Goal: Information Seeking & Learning: Learn about a topic

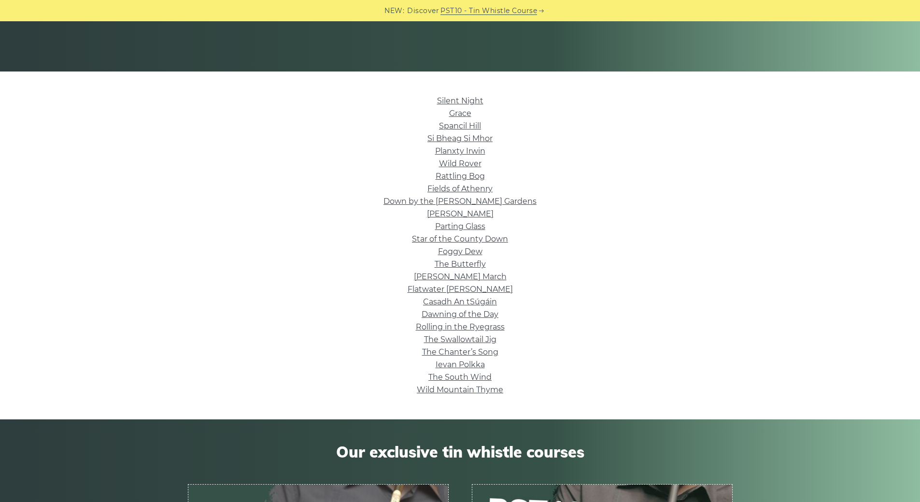
scroll to position [193, 0]
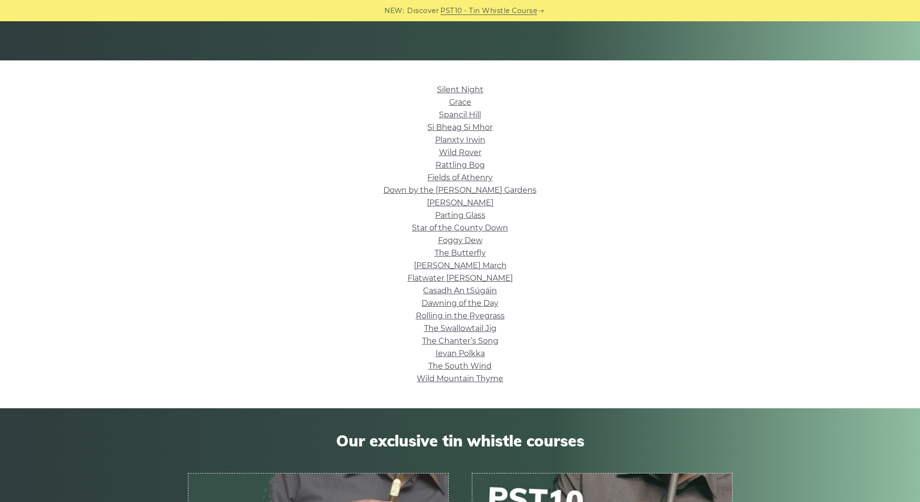
click at [456, 90] on link "Silent Night" at bounding box center [460, 89] width 46 height 9
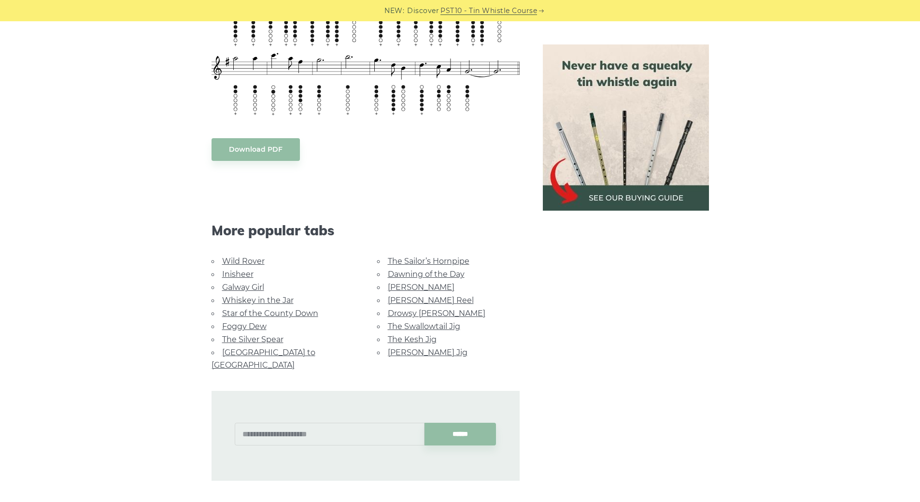
scroll to position [724, 0]
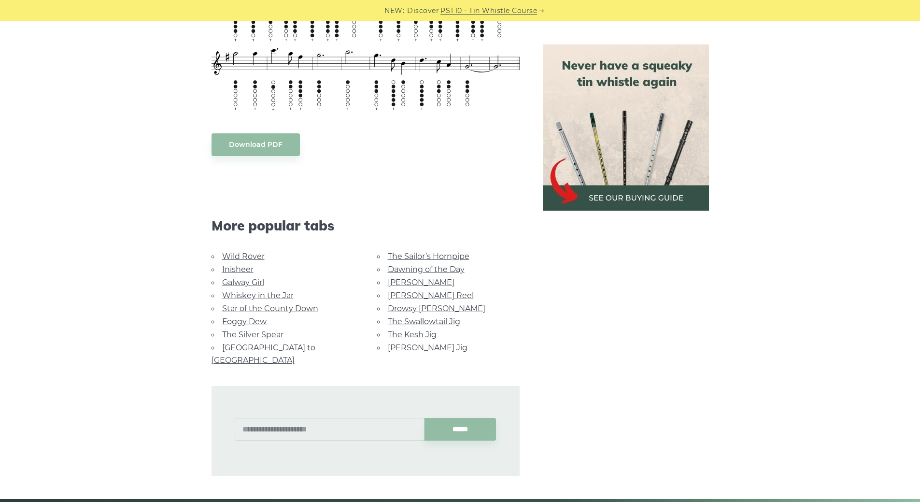
click at [238, 257] on link "Wild Rover" at bounding box center [243, 256] width 42 height 9
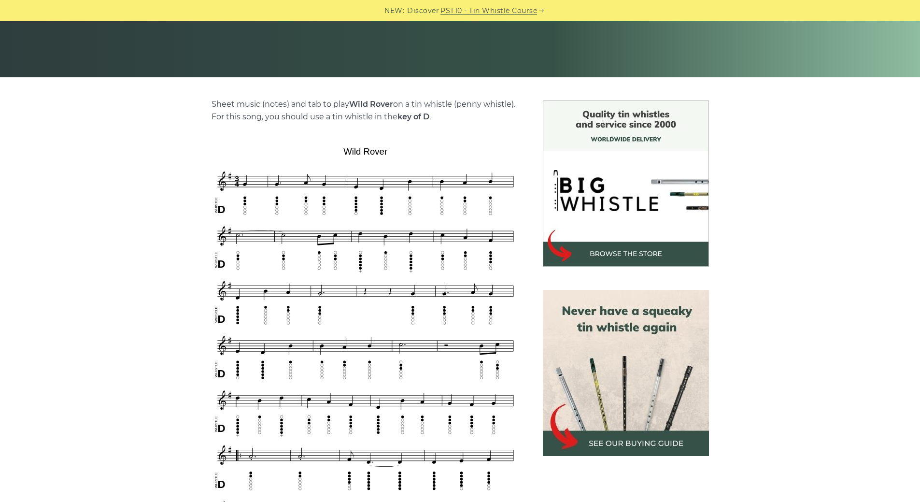
scroll to position [193, 0]
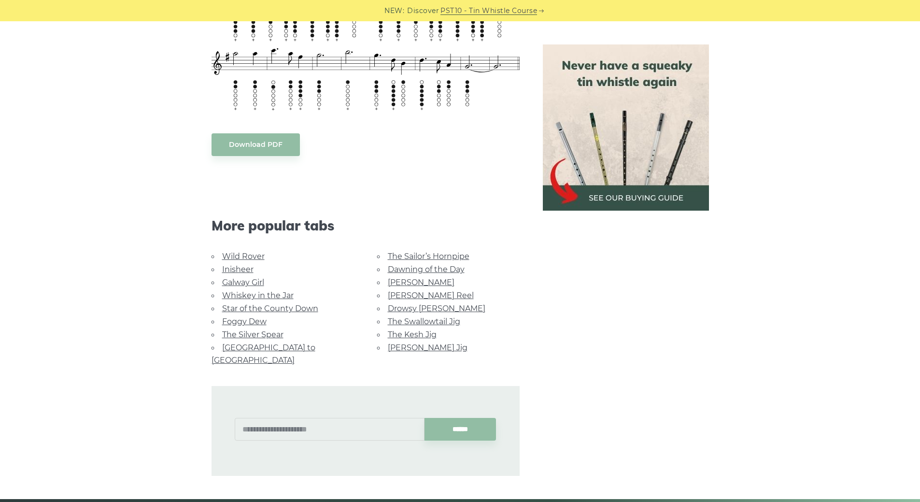
click at [401, 258] on link "The Sailor’s Hornpipe" at bounding box center [429, 256] width 82 height 9
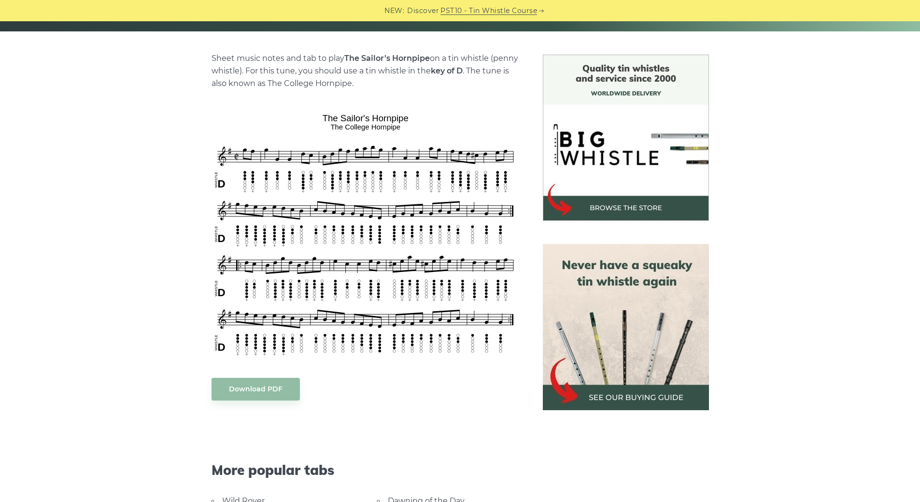
scroll to position [290, 0]
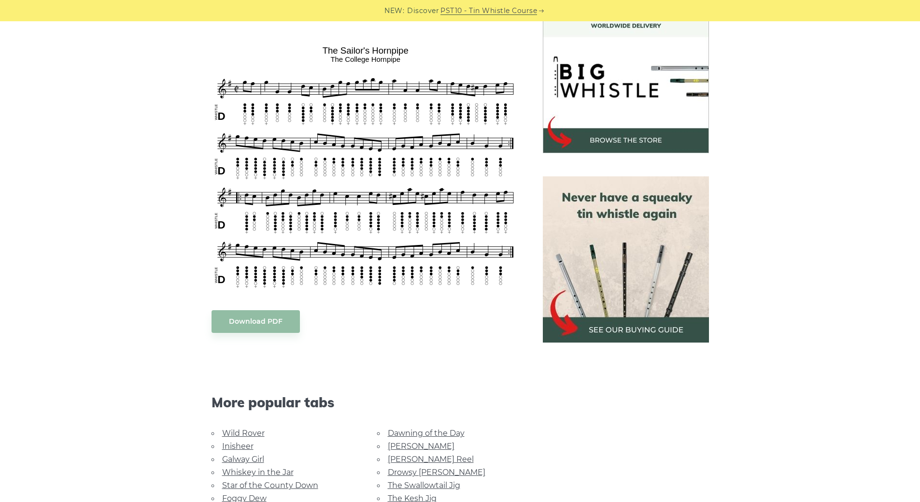
click at [616, 325] on img at bounding box center [626, 259] width 166 height 166
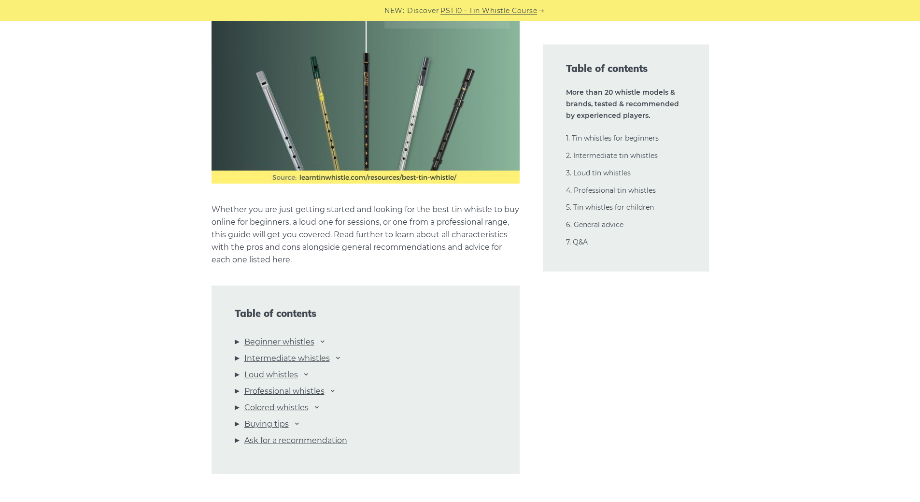
scroll to position [821, 0]
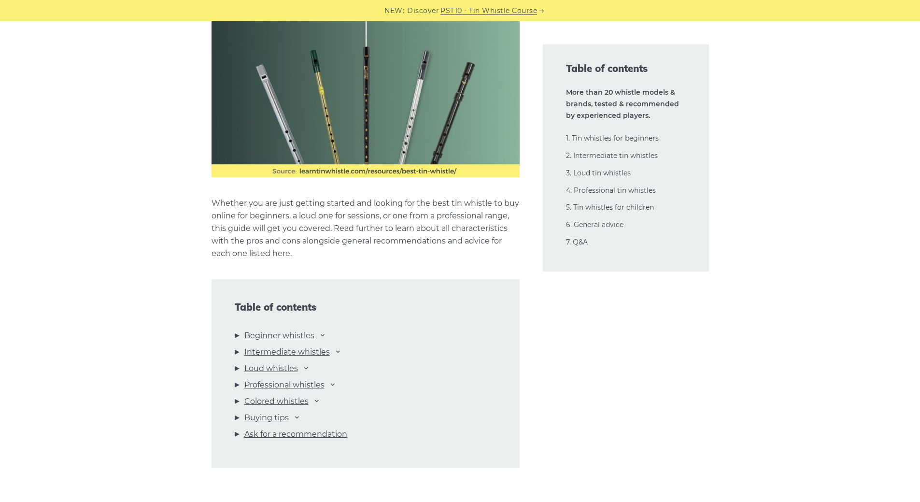
click at [308, 336] on link "Beginner whistles" at bounding box center [279, 335] width 70 height 13
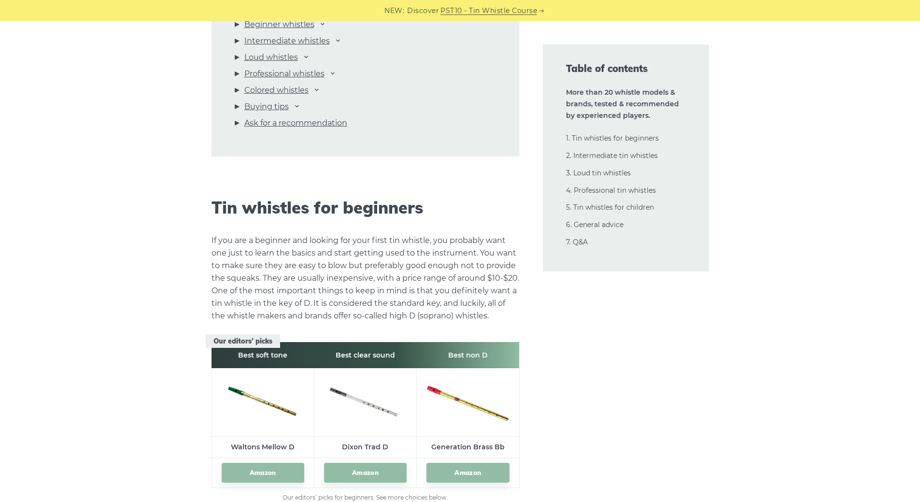
scroll to position [1004, 0]
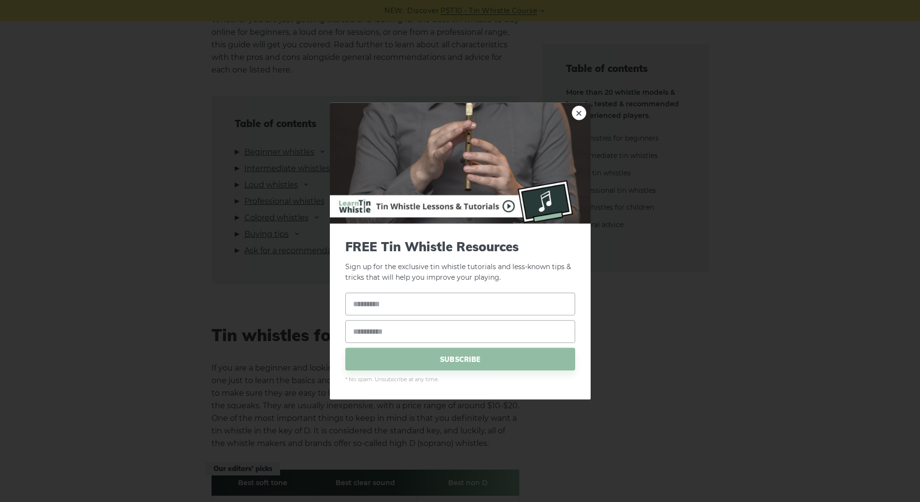
drag, startPoint x: 584, startPoint y: 110, endPoint x: 180, endPoint y: 82, distance: 405.0
click at [583, 110] on link "×" at bounding box center [579, 112] width 14 height 14
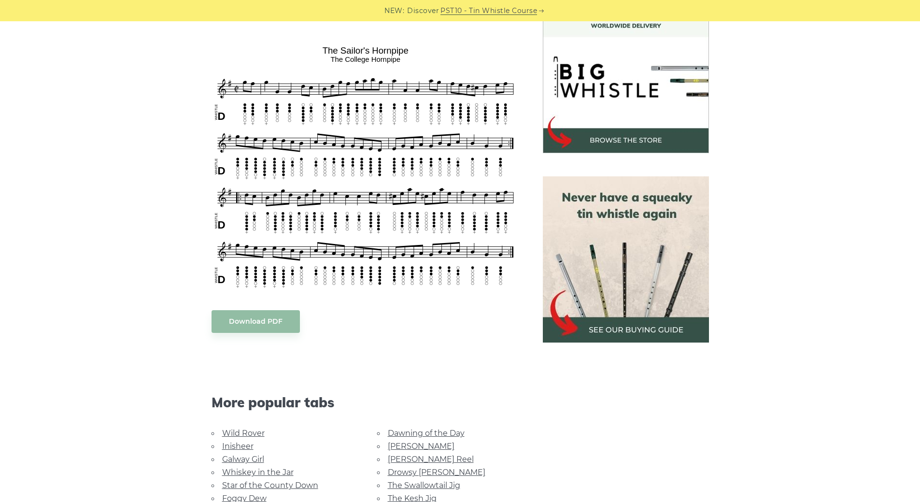
click at [266, 320] on body "NEW: Discover PST10 - Tin Whistle Course Lessons Fingering Charts Tabs & Notes …" at bounding box center [460, 462] width 920 height 1505
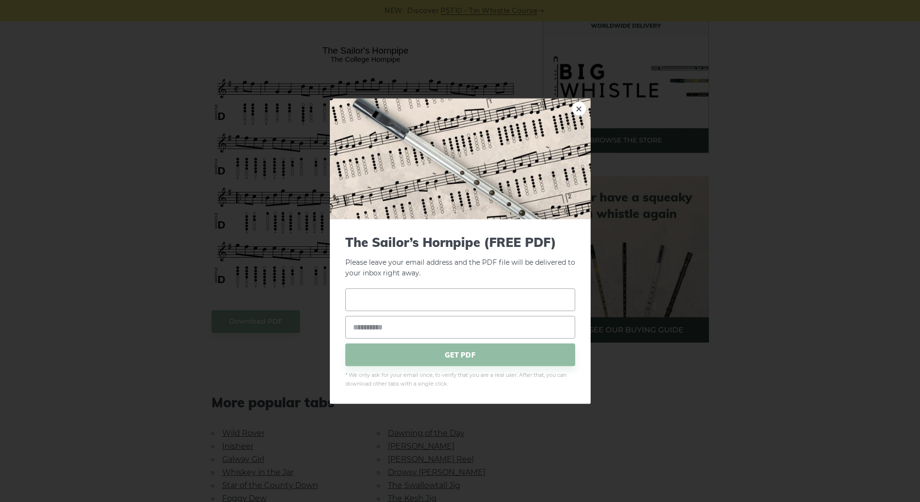
click at [405, 305] on input "text" at bounding box center [460, 299] width 230 height 23
click at [381, 299] on input "**********" at bounding box center [460, 299] width 230 height 23
type input "**********"
click at [385, 321] on input "email" at bounding box center [460, 327] width 230 height 23
type input "**********"
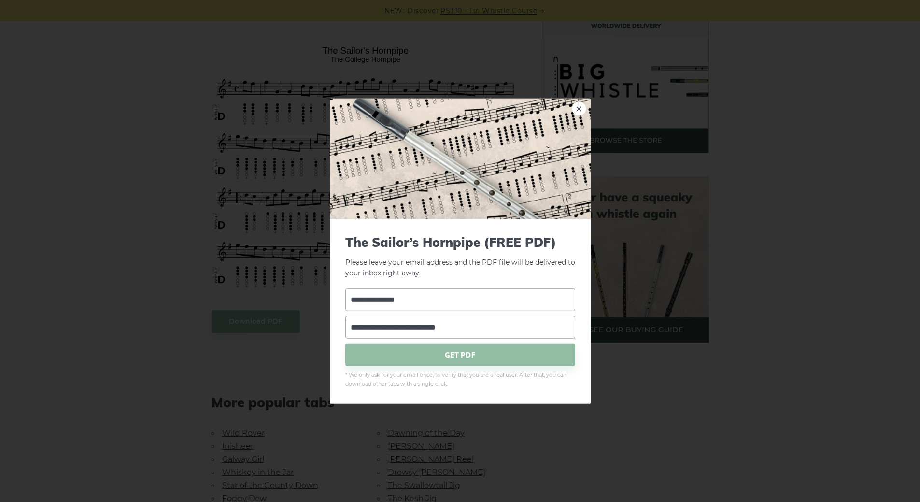
click at [434, 358] on span "GET PDF" at bounding box center [460, 354] width 230 height 23
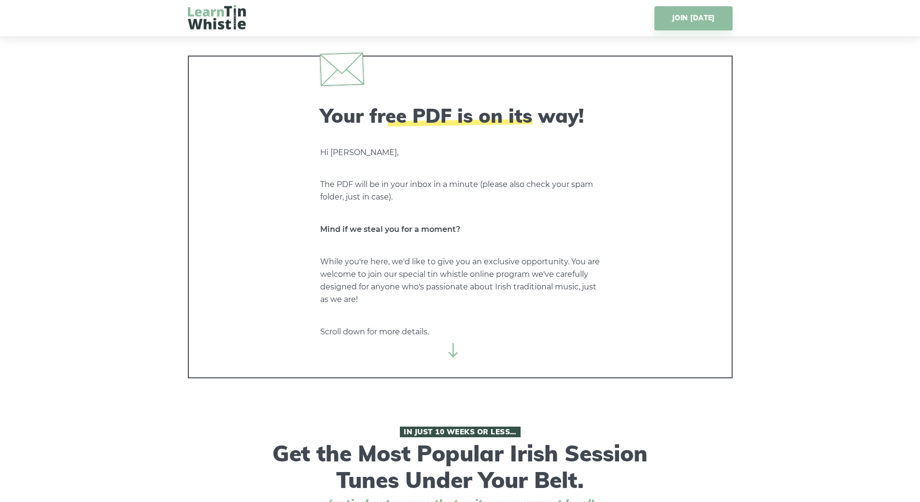
click at [449, 349] on icon at bounding box center [453, 350] width 14 height 14
click at [451, 353] on icon at bounding box center [453, 350] width 14 height 14
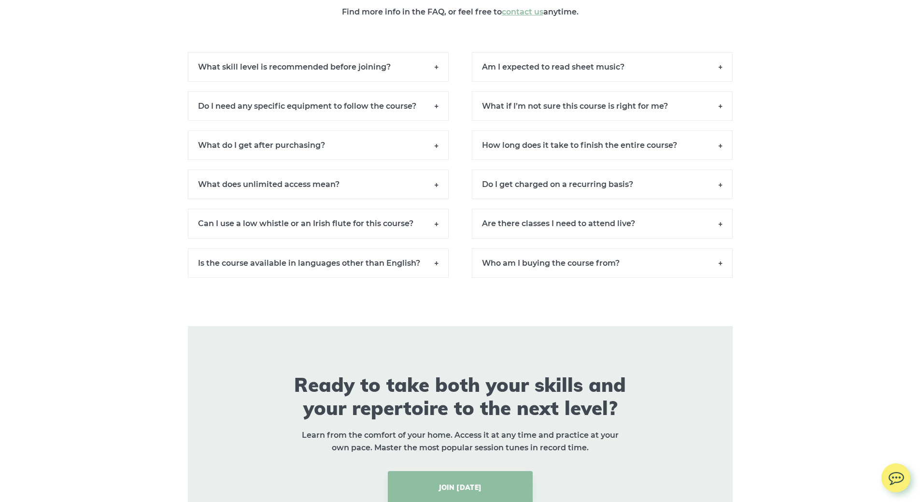
scroll to position [7096, 0]
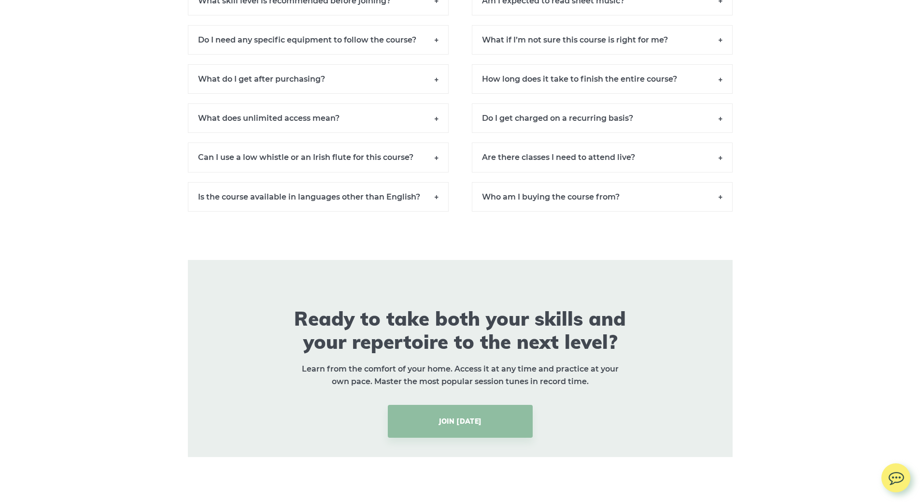
click at [457, 428] on link "JOIN TODAY" at bounding box center [460, 421] width 145 height 33
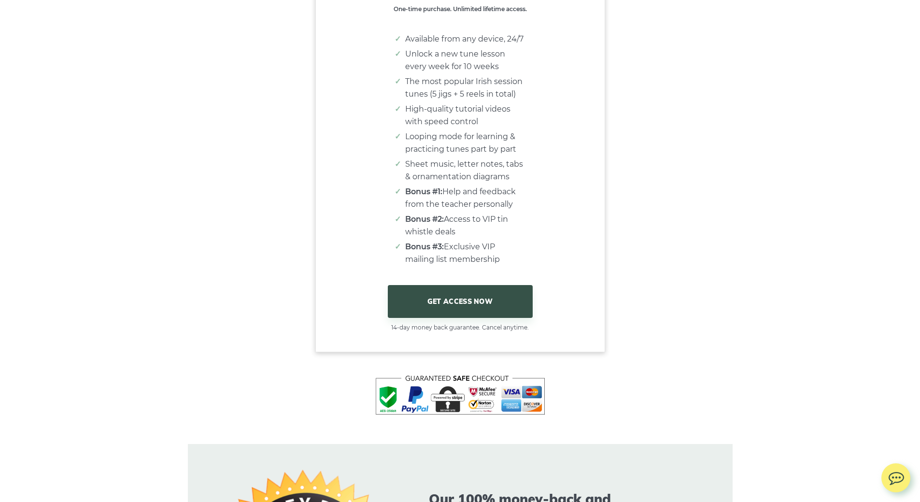
scroll to position [6326, 0]
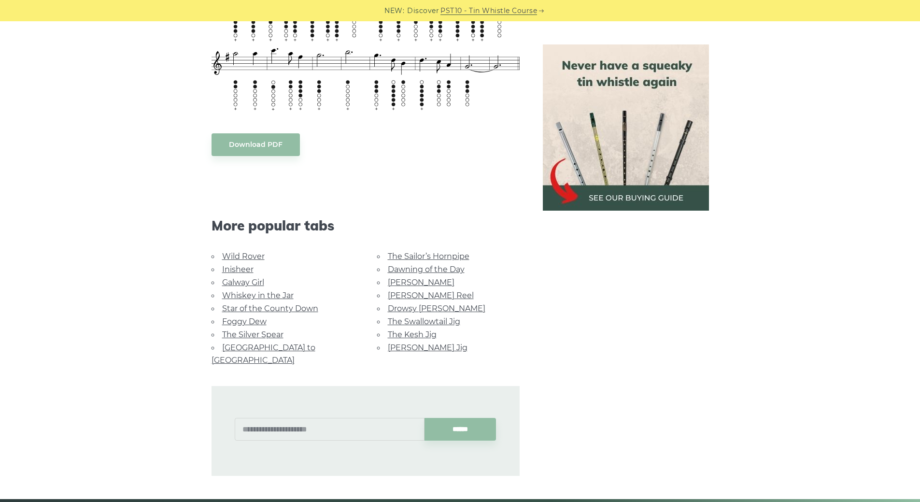
click at [242, 310] on link "Star of the County Down" at bounding box center [270, 308] width 96 height 9
